Goal: Transaction & Acquisition: Purchase product/service

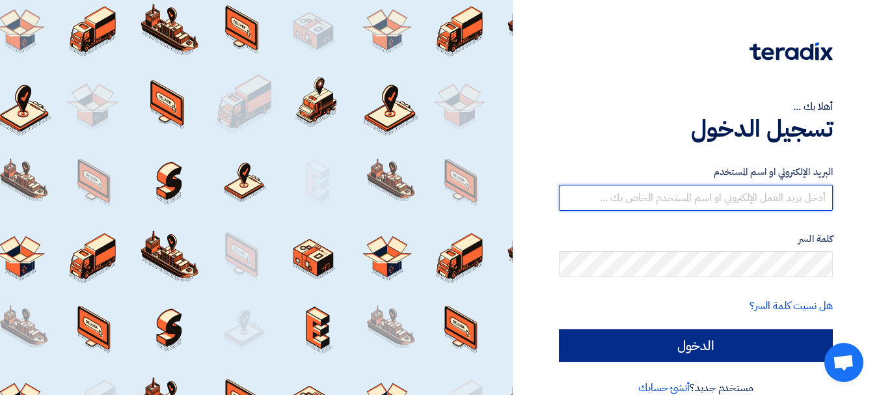
type input "[EMAIL_ADDRESS][DOMAIN_NAME]"
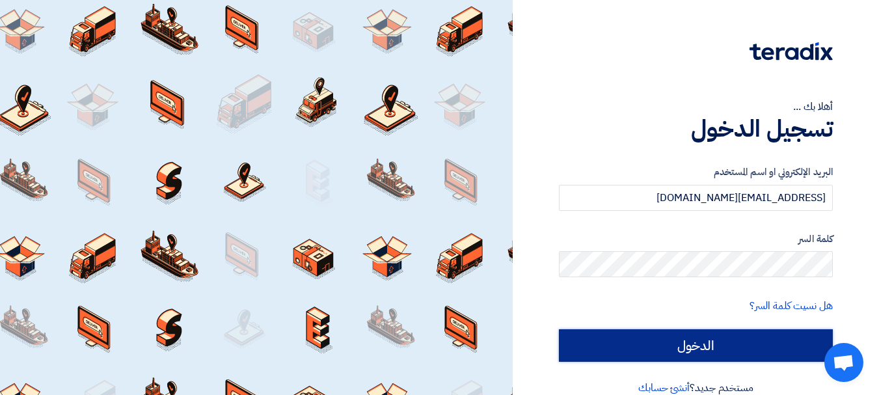
click at [664, 347] on input "الدخول" at bounding box center [696, 345] width 274 height 33
click at [696, 346] on input "الدخول" at bounding box center [696, 345] width 274 height 33
type input "Sign in"
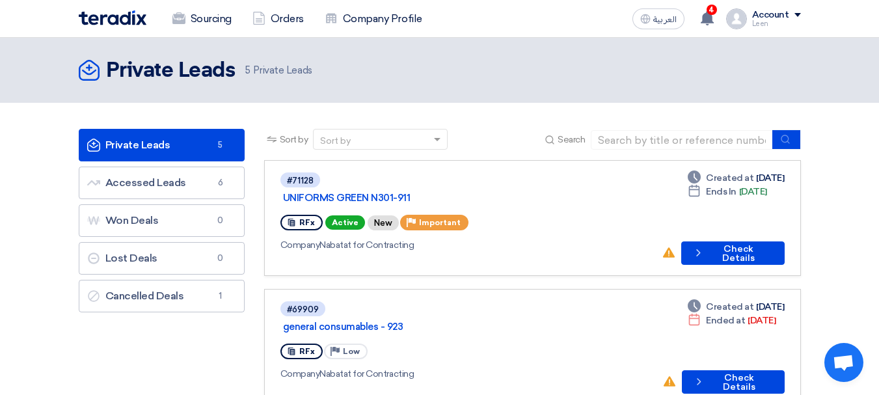
click at [631, 218] on div "#71128 UNIFORMS GREEN N301-911 RFx Active New Priority Important Company Nabata…" at bounding box center [465, 218] width 371 height 94
click at [751, 241] on button "Check details Check Details" at bounding box center [732, 252] width 103 height 23
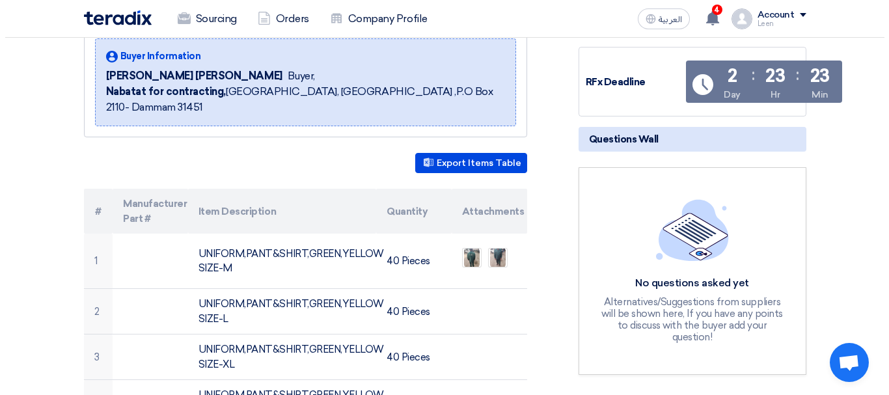
scroll to position [260, 0]
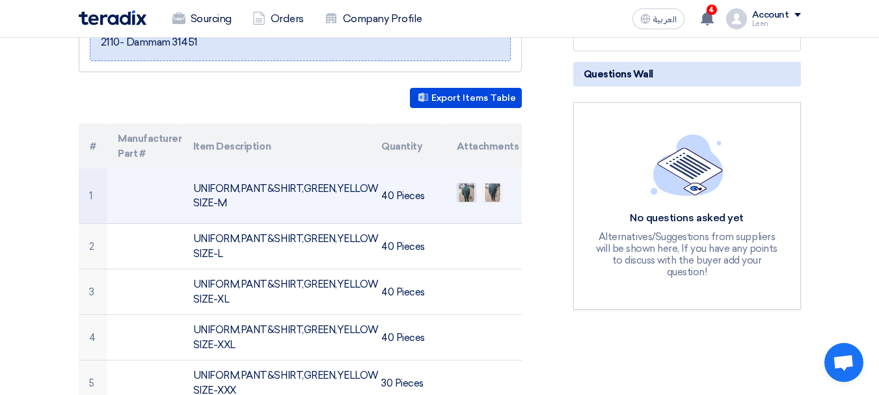
click at [469, 181] on img at bounding box center [466, 192] width 18 height 23
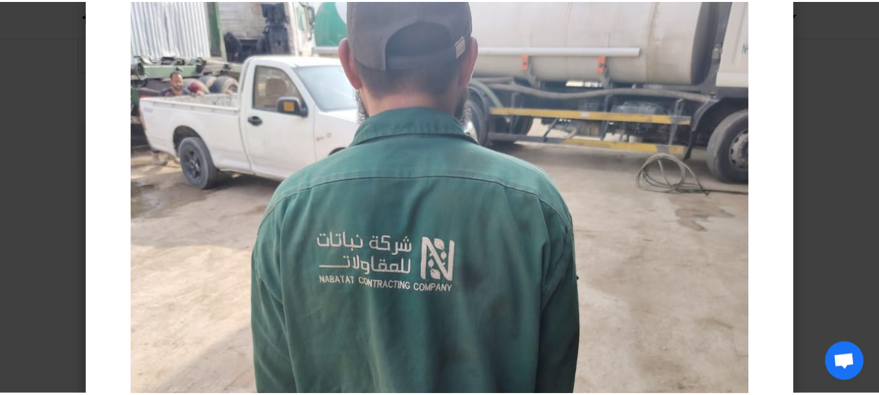
scroll to position [0, 0]
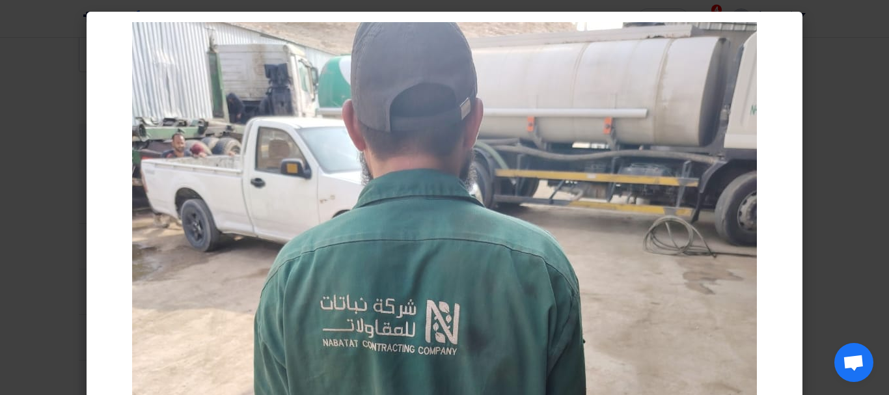
click at [830, 241] on modal-container at bounding box center [444, 197] width 889 height 395
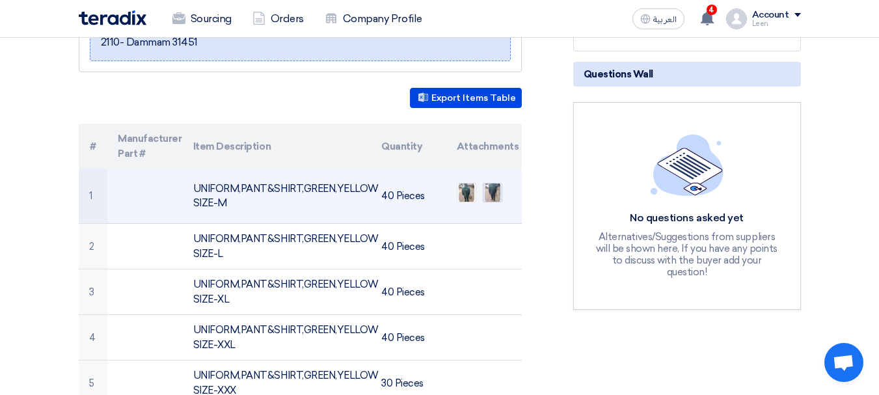
click at [499, 181] on img at bounding box center [492, 192] width 18 height 23
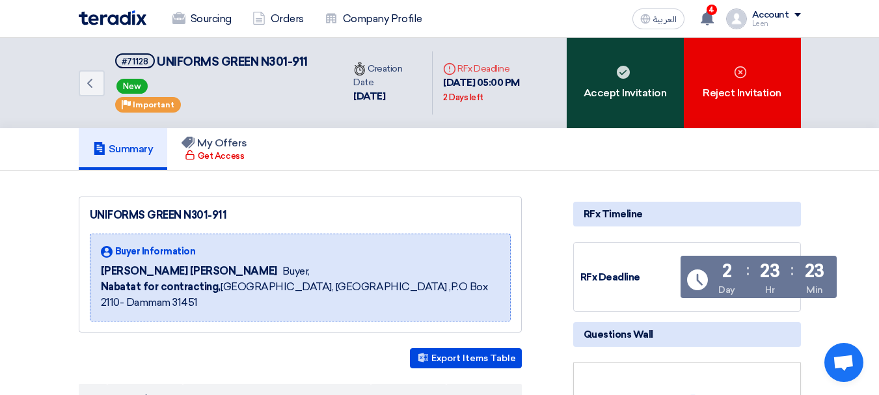
click at [640, 99] on div "Accept Invitation" at bounding box center [625, 83] width 117 height 90
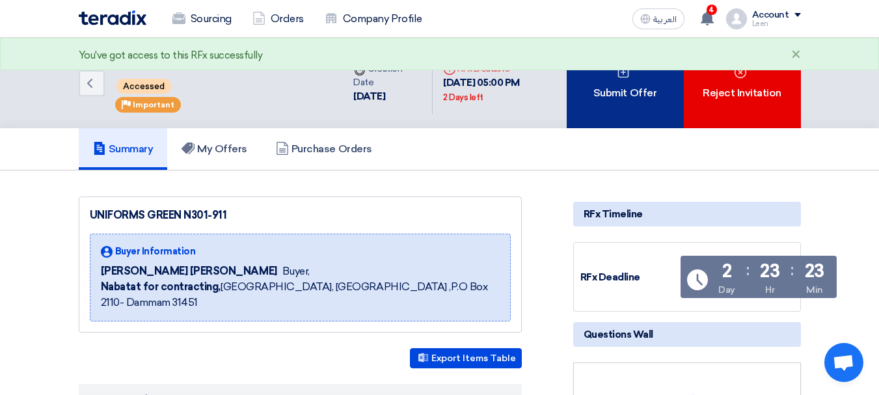
click at [628, 111] on div "Submit Offer" at bounding box center [625, 83] width 117 height 90
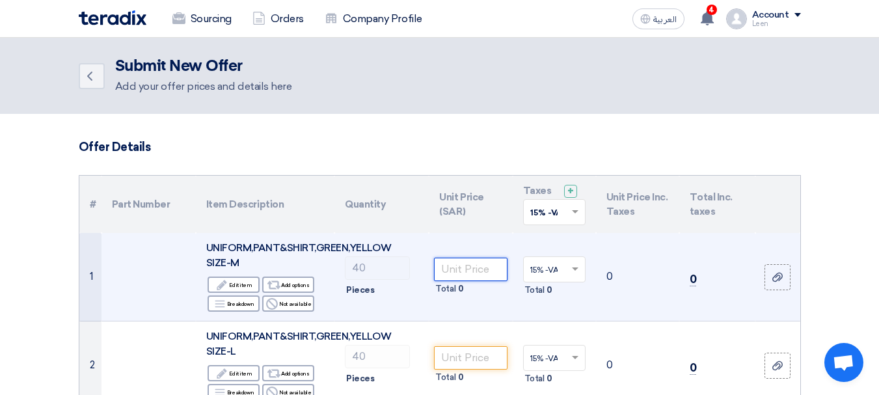
click at [451, 272] on input "number" at bounding box center [470, 269] width 73 height 23
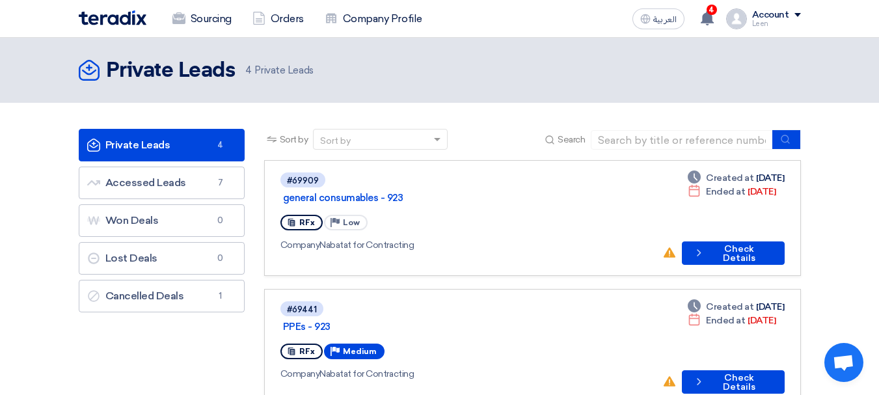
click at [279, 68] on span "4 Private Leads" at bounding box center [279, 70] width 68 height 15
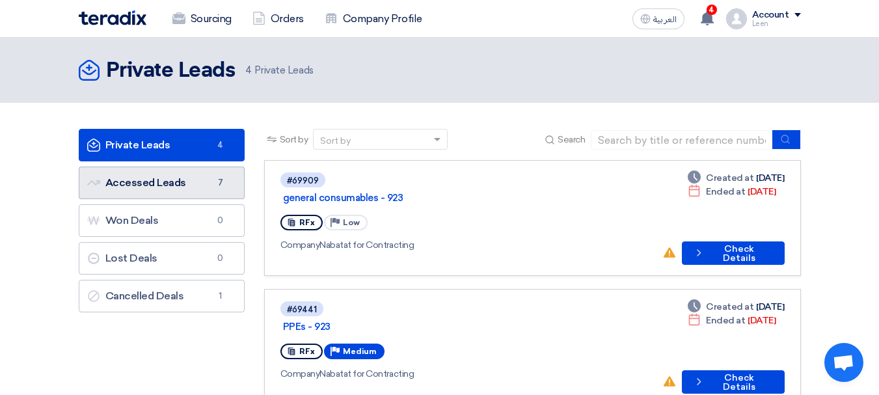
click at [189, 189] on link "Accessed Leads Accessed Leads 7" at bounding box center [162, 183] width 166 height 33
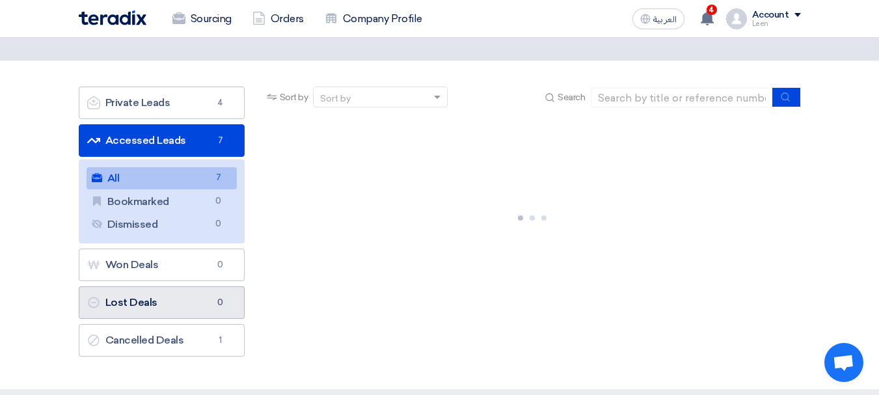
scroll to position [65, 0]
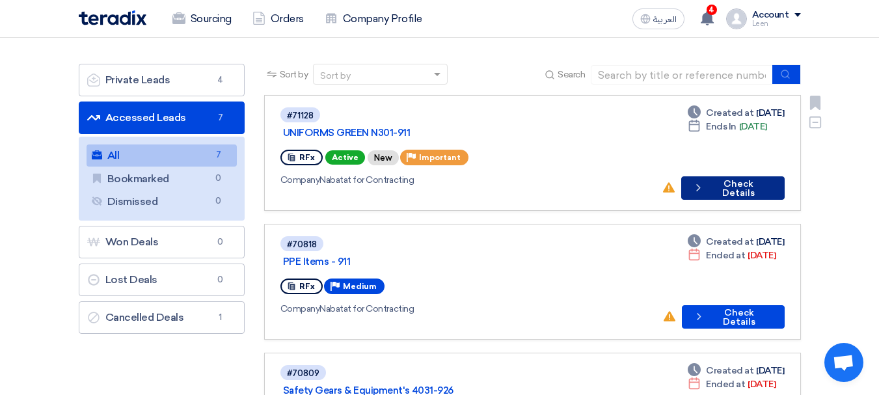
click at [719, 176] on button "Check details Check Details" at bounding box center [732, 187] width 103 height 23
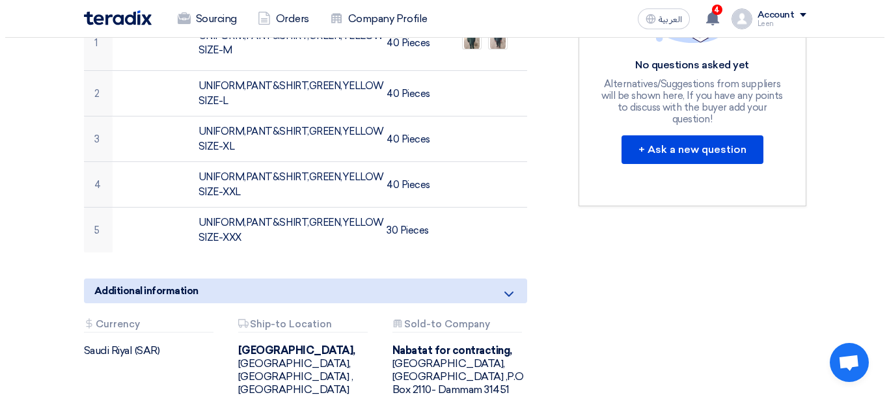
scroll to position [325, 0]
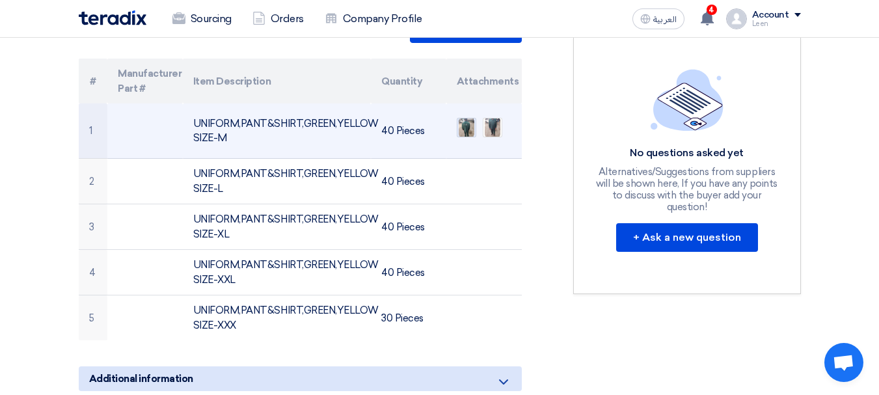
click at [467, 116] on img at bounding box center [466, 127] width 18 height 23
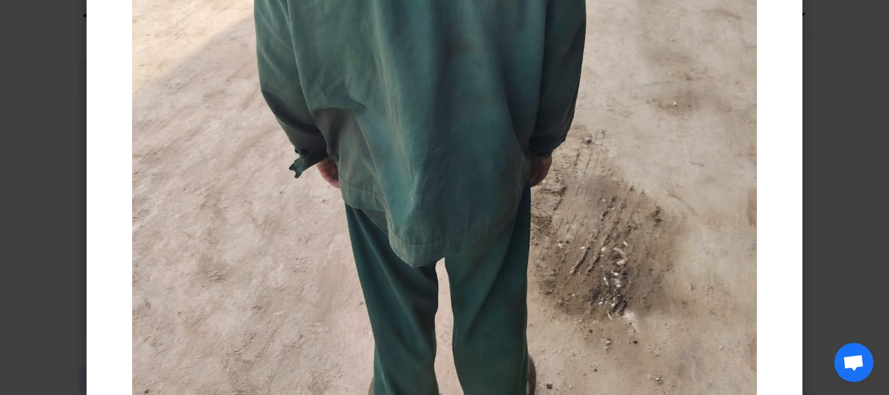
scroll to position [482, 0]
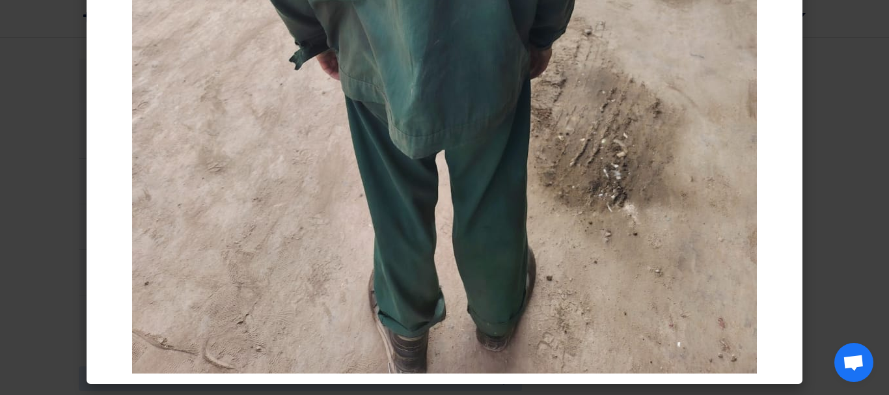
drag, startPoint x: 817, startPoint y: 164, endPoint x: 724, endPoint y: 157, distance: 93.9
click at [815, 164] on modal-container at bounding box center [444, 197] width 889 height 395
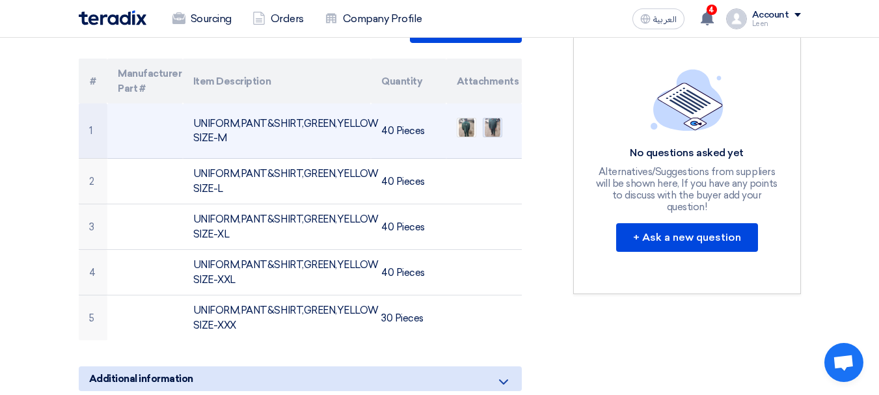
click at [498, 116] on img at bounding box center [492, 127] width 18 height 23
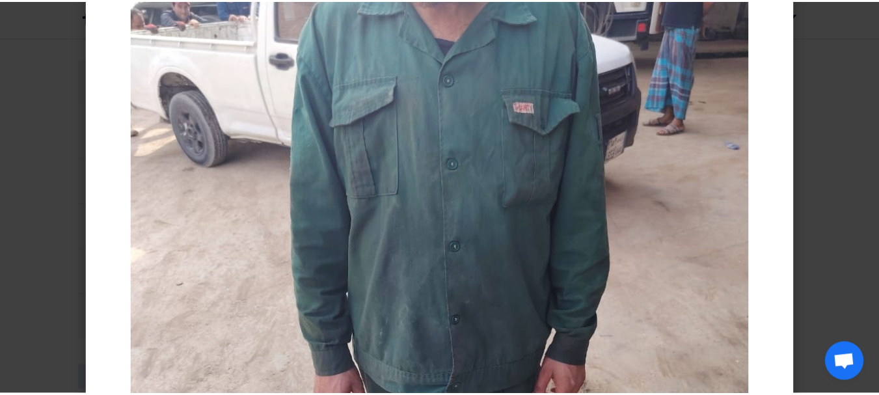
scroll to position [0, 0]
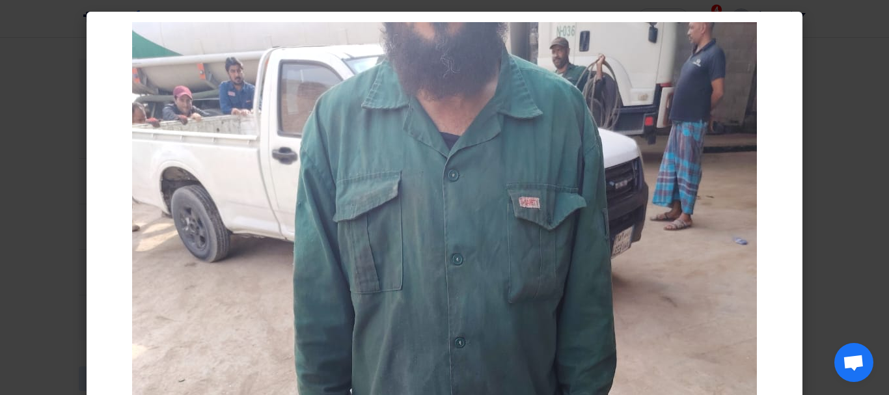
click at [808, 211] on modal-container at bounding box center [444, 197] width 889 height 395
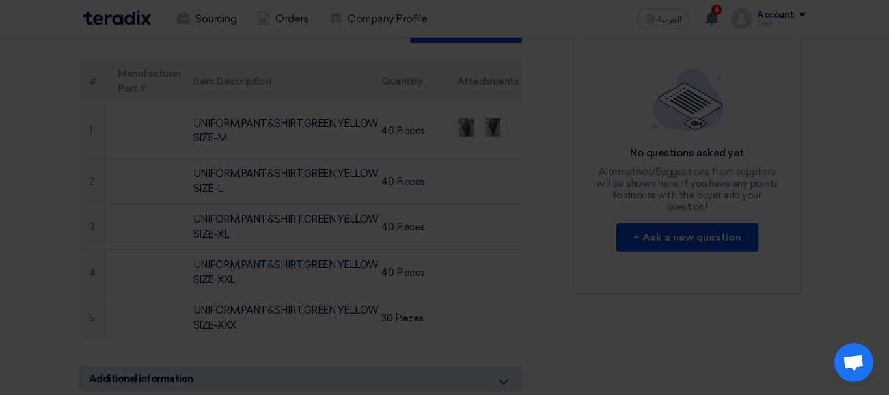
drag, startPoint x: 749, startPoint y: 201, endPoint x: 429, endPoint y: 157, distance: 322.6
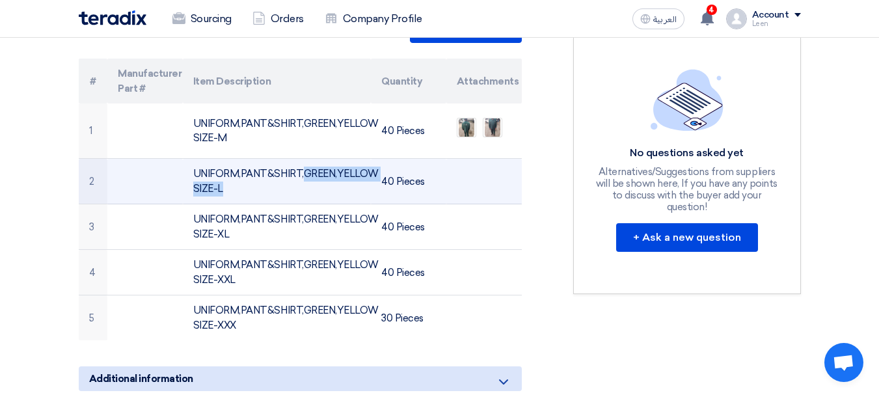
drag, startPoint x: 208, startPoint y: 156, endPoint x: 316, endPoint y: 159, distance: 108.1
click at [316, 159] on td "UNIFORM,PANT&SHIRT,GREEN,YELLOW SIZE-L" at bounding box center [277, 182] width 188 height 46
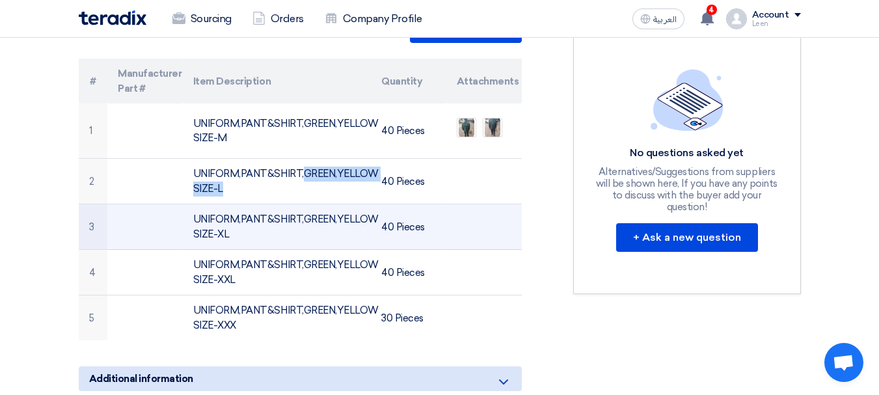
drag, startPoint x: 290, startPoint y: 197, endPoint x: 349, endPoint y: 207, distance: 60.8
click at [330, 204] on td "UNIFORM,PANT&SHIRT,GREEN,YELLOW SIZE-XL" at bounding box center [277, 227] width 188 height 46
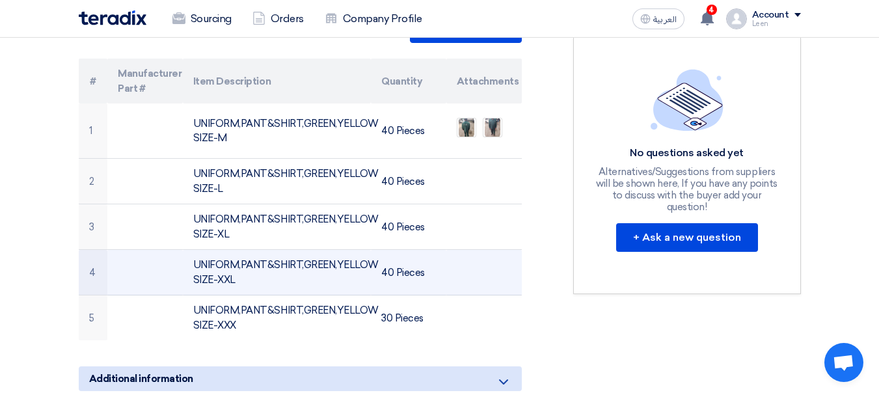
click at [359, 263] on td "UNIFORM,PANT&SHIRT,GREEN,YELLOW SIZE-XXL" at bounding box center [277, 273] width 188 height 46
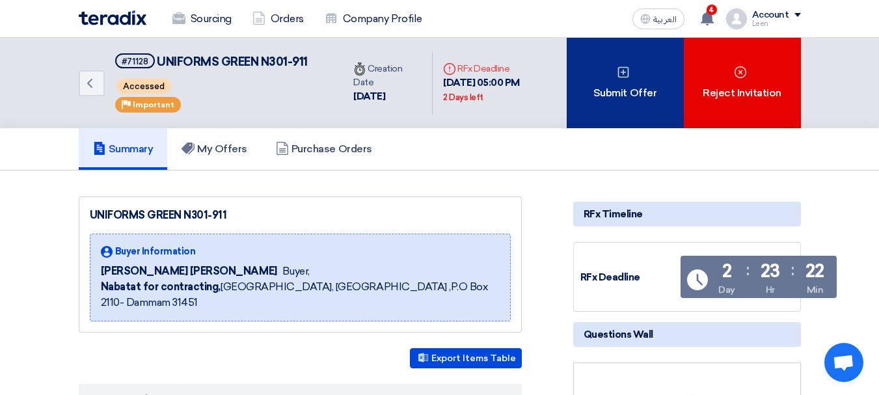
click at [593, 98] on div "Submit Offer" at bounding box center [625, 83] width 117 height 90
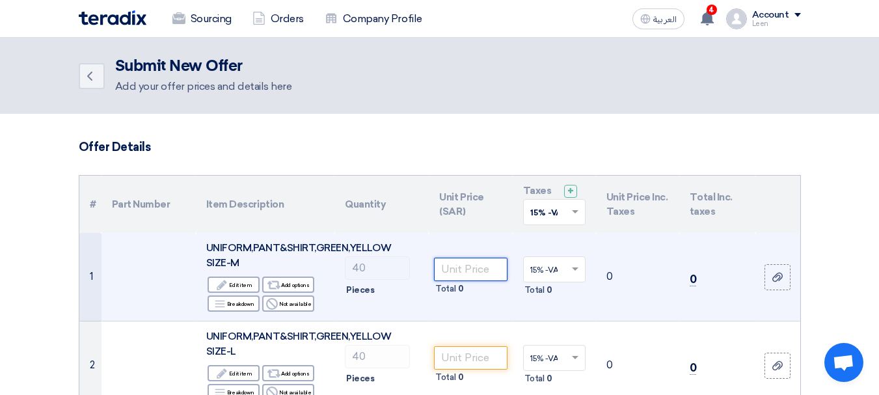
drag, startPoint x: 455, startPoint y: 273, endPoint x: 448, endPoint y: 271, distance: 6.6
click at [454, 273] on input "number" at bounding box center [470, 269] width 73 height 23
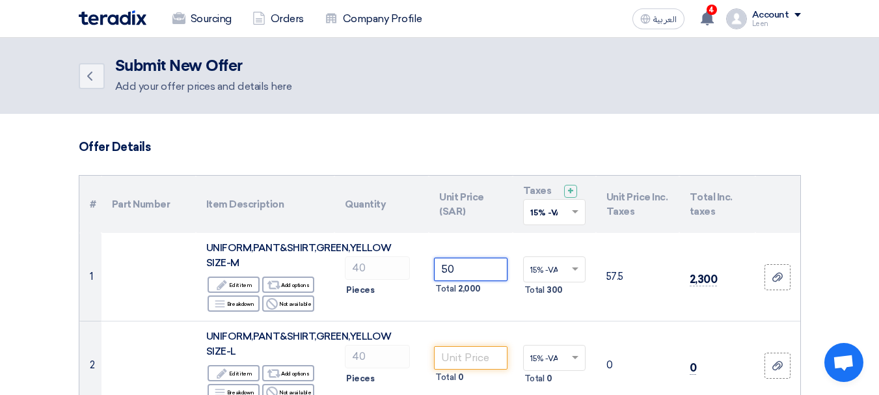
type input "50"
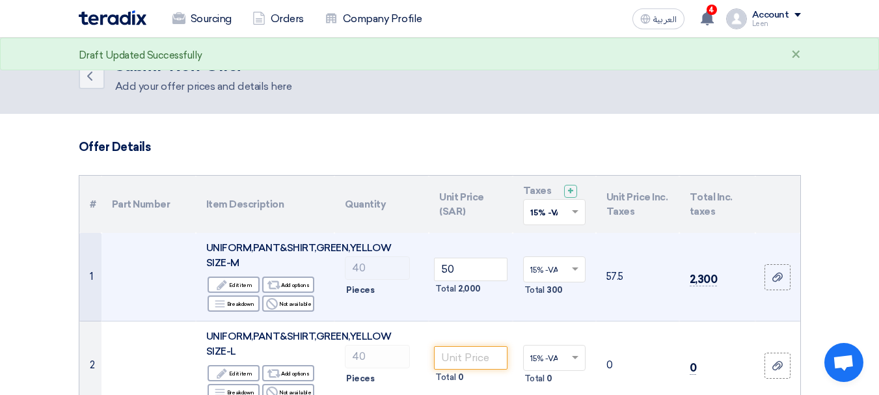
click at [642, 299] on td "57.5" at bounding box center [637, 277] width 83 height 88
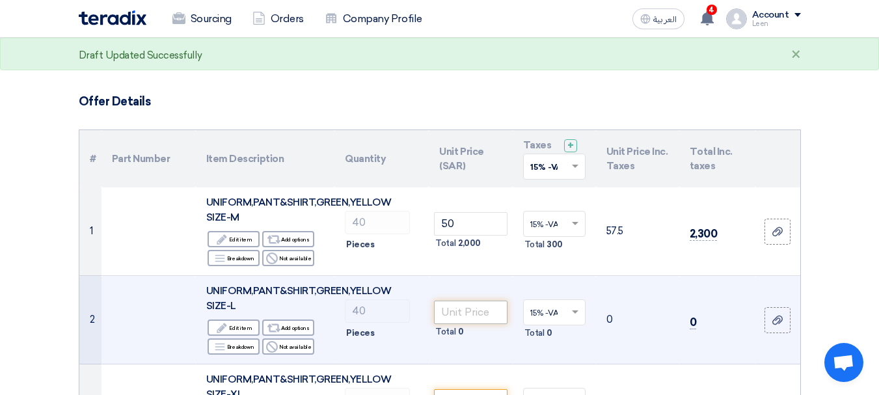
scroll to position [65, 0]
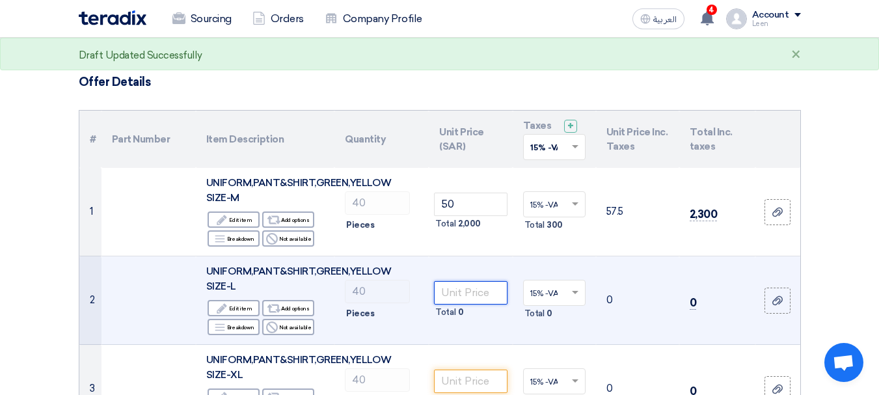
click at [468, 299] on input "number" at bounding box center [470, 292] width 73 height 23
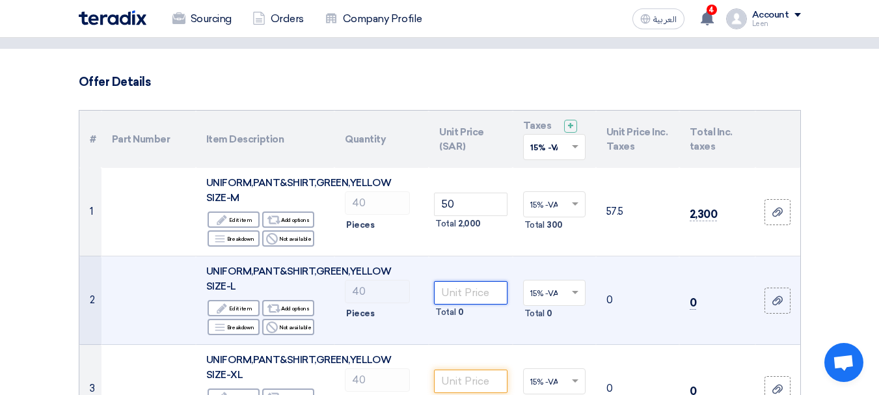
click at [450, 294] on input "number" at bounding box center [470, 292] width 73 height 23
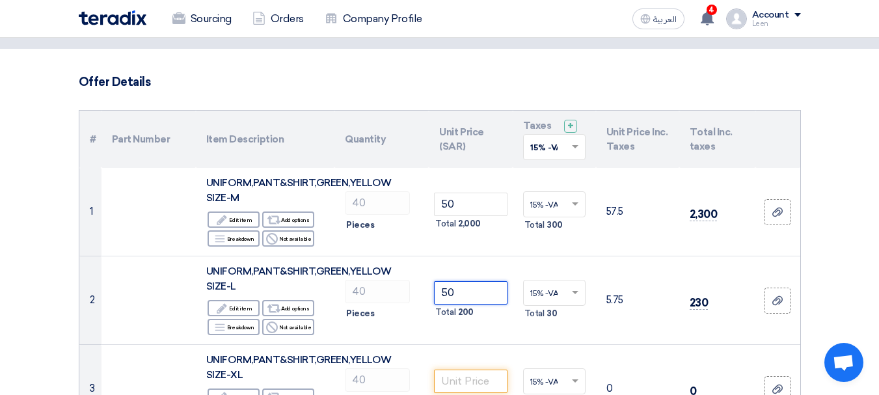
type input "50"
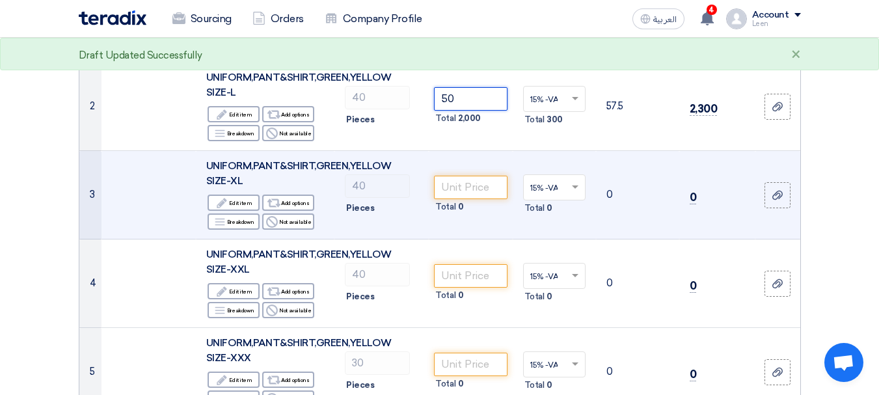
scroll to position [260, 0]
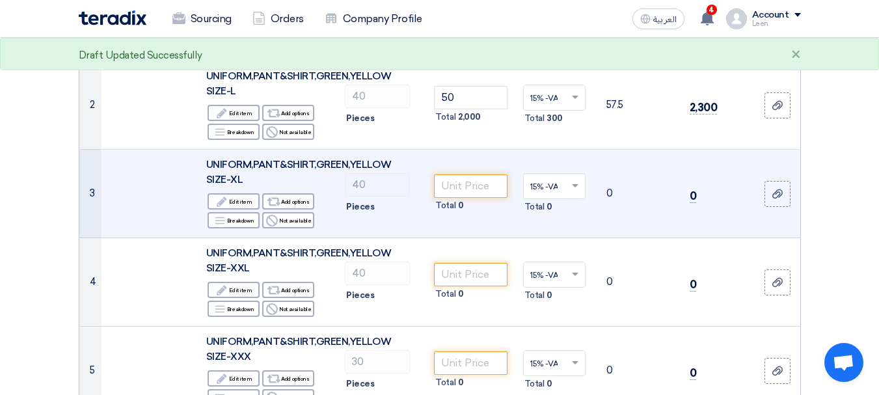
click at [457, 170] on td "Total 0" at bounding box center [470, 194] width 83 height 88
click at [459, 181] on input "number" at bounding box center [470, 185] width 73 height 23
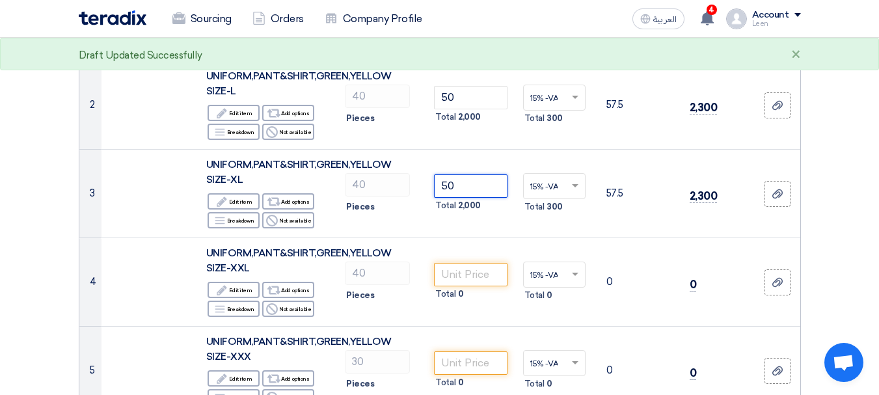
type input "50"
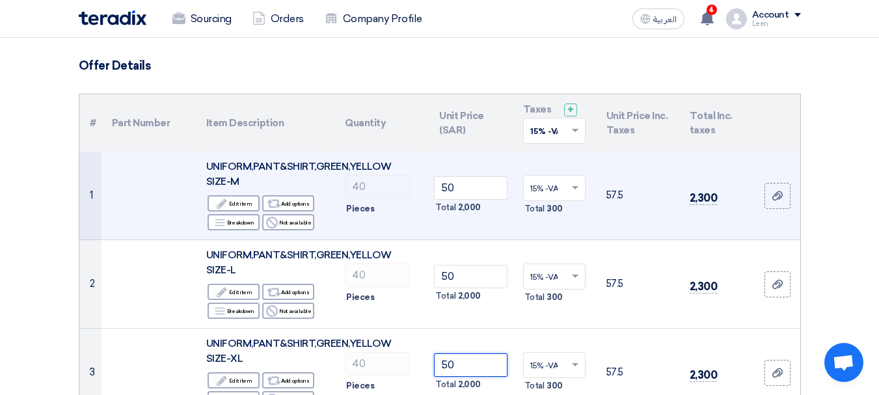
scroll to position [0, 0]
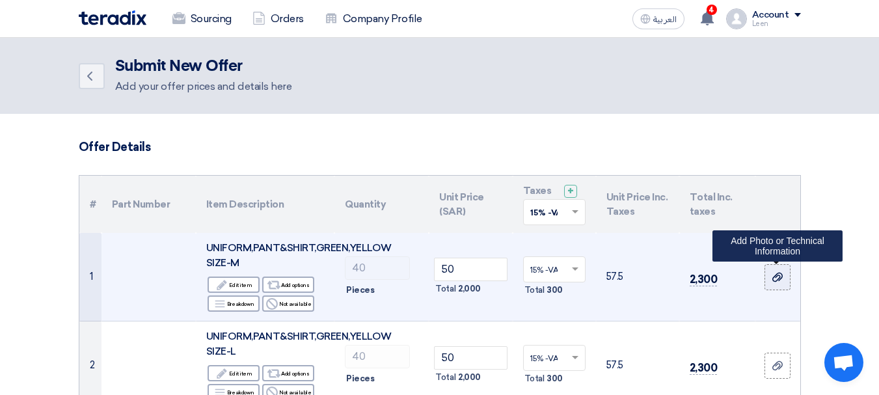
click at [782, 277] on use at bounding box center [777, 277] width 10 height 9
click at [0, 0] on input "file" at bounding box center [0, 0] width 0 height 0
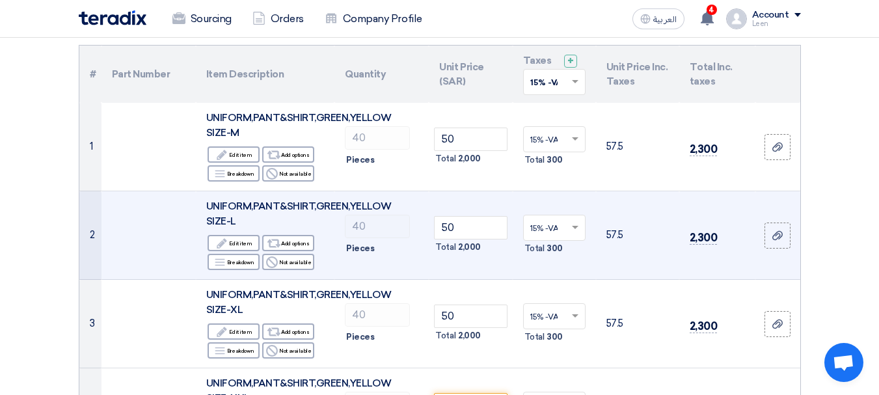
scroll to position [195, 0]
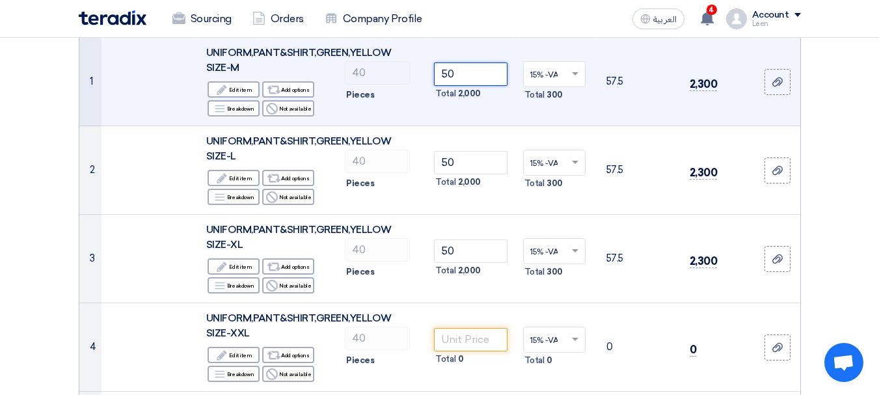
drag, startPoint x: 461, startPoint y: 76, endPoint x: 413, endPoint y: 77, distance: 47.5
click at [413, 77] on tr "1 UNIFORM,PANT&SHIRT,GREEN,YELLOW SIZE-M Edit Edit item Alternative Add options…" at bounding box center [439, 82] width 721 height 88
type input "48"
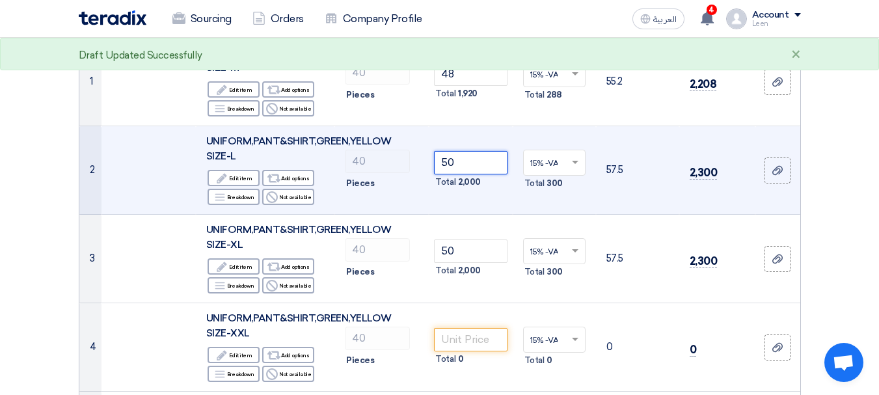
click at [451, 159] on input "50" at bounding box center [470, 162] width 73 height 23
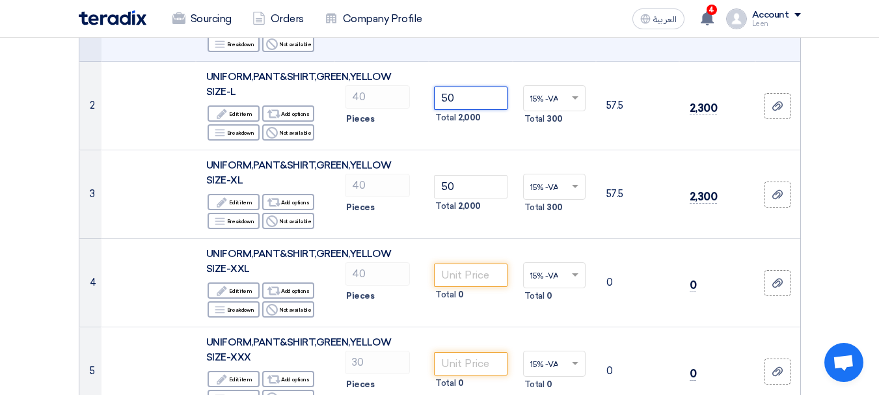
scroll to position [65, 0]
